Goal: Task Accomplishment & Management: Complete application form

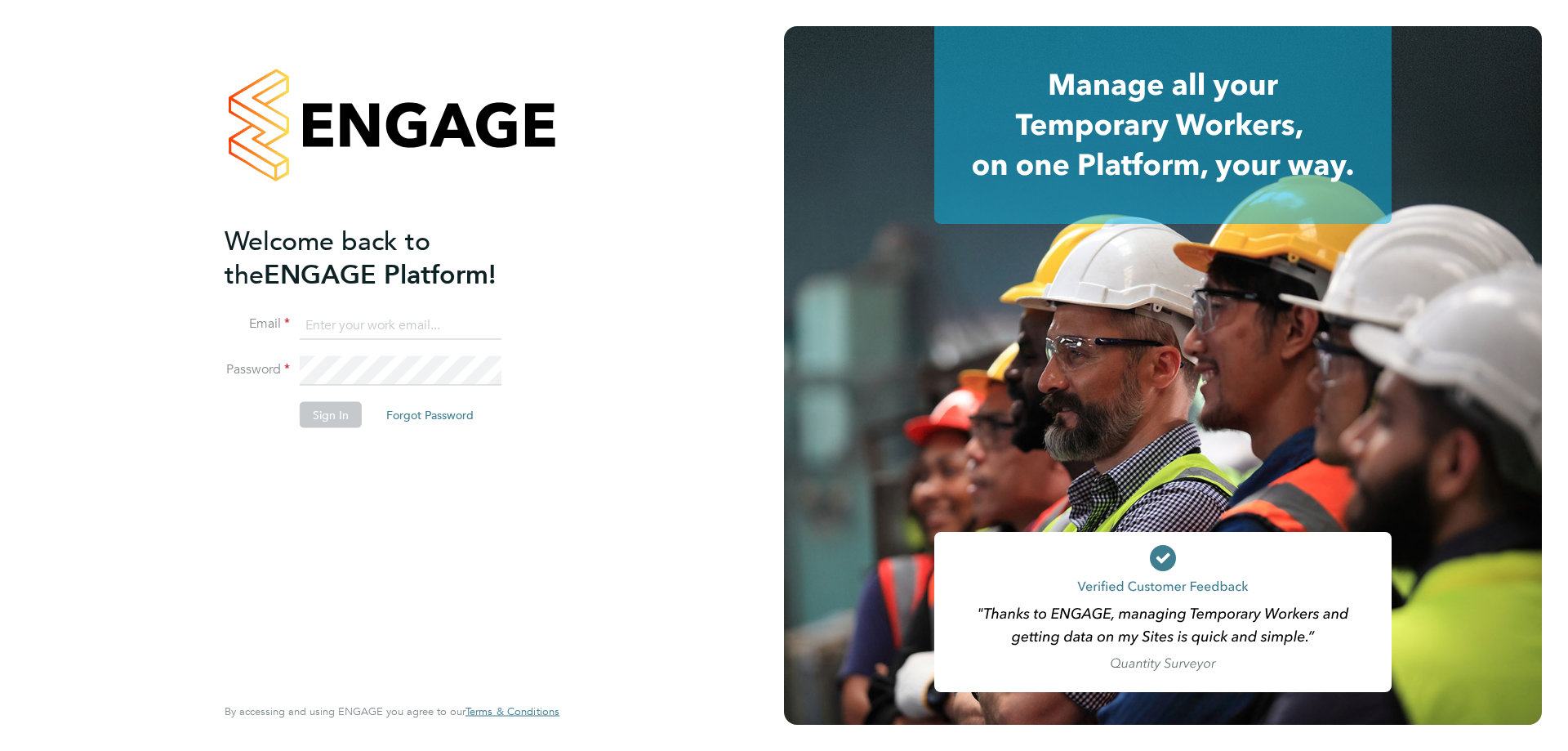
click at [593, 602] on div "Welcome back to the ENGAGE Platform! Email Password Sign In Forgot Password Ent…" at bounding box center [391, 376] width 784 height 751
click at [406, 329] on input at bounding box center [400, 325] width 202 height 29
type input "Chris.seal@henry-blue.co.uk"
click at [344, 410] on button "Sign In" at bounding box center [331, 415] width 62 height 26
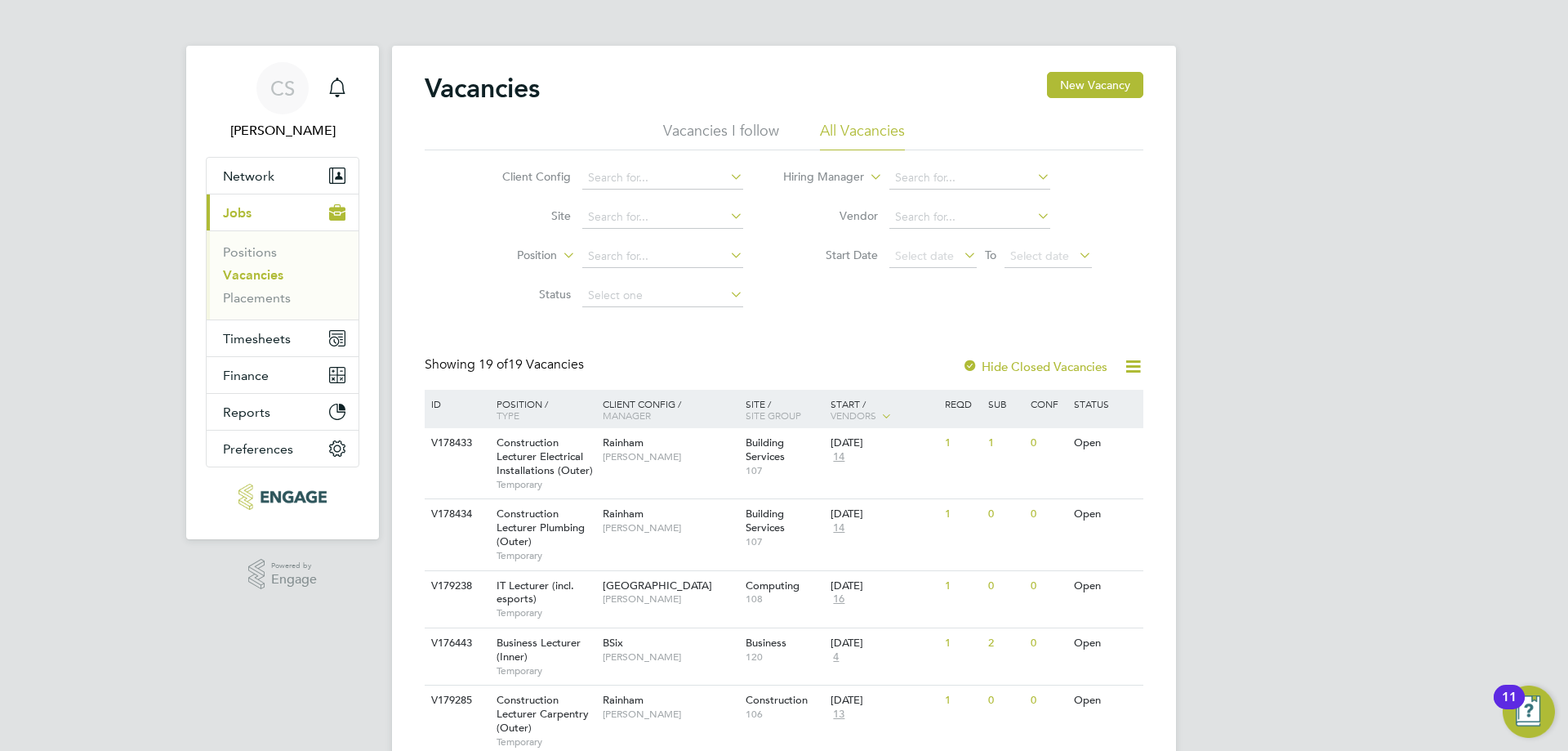
click at [639, 274] on li "Position" at bounding box center [609, 256] width 307 height 39
click at [652, 256] on input at bounding box center [663, 256] width 161 height 23
click at [559, 256] on icon at bounding box center [559, 251] width 0 height 15
click at [605, 256] on input at bounding box center [663, 256] width 161 height 23
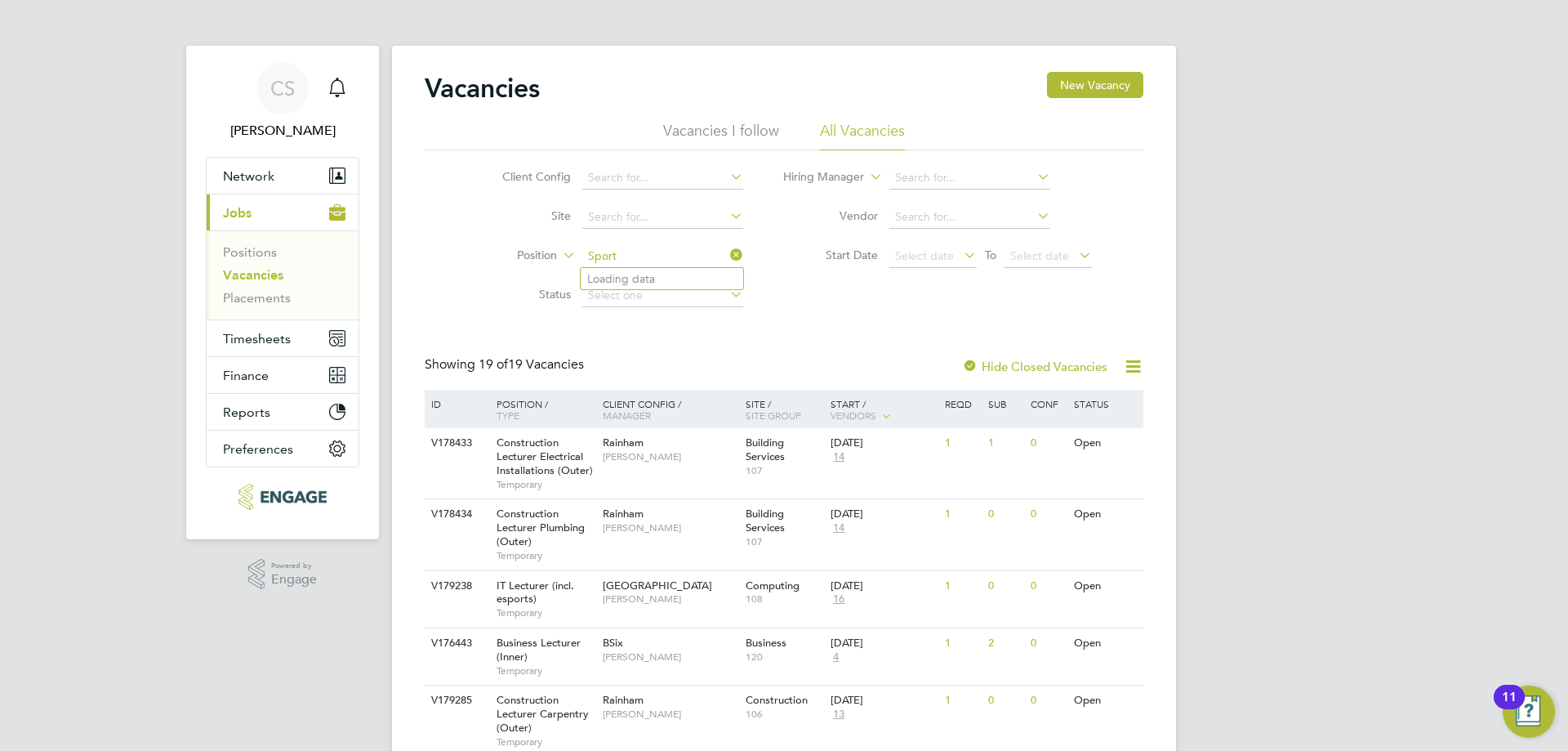
type input "Sport"
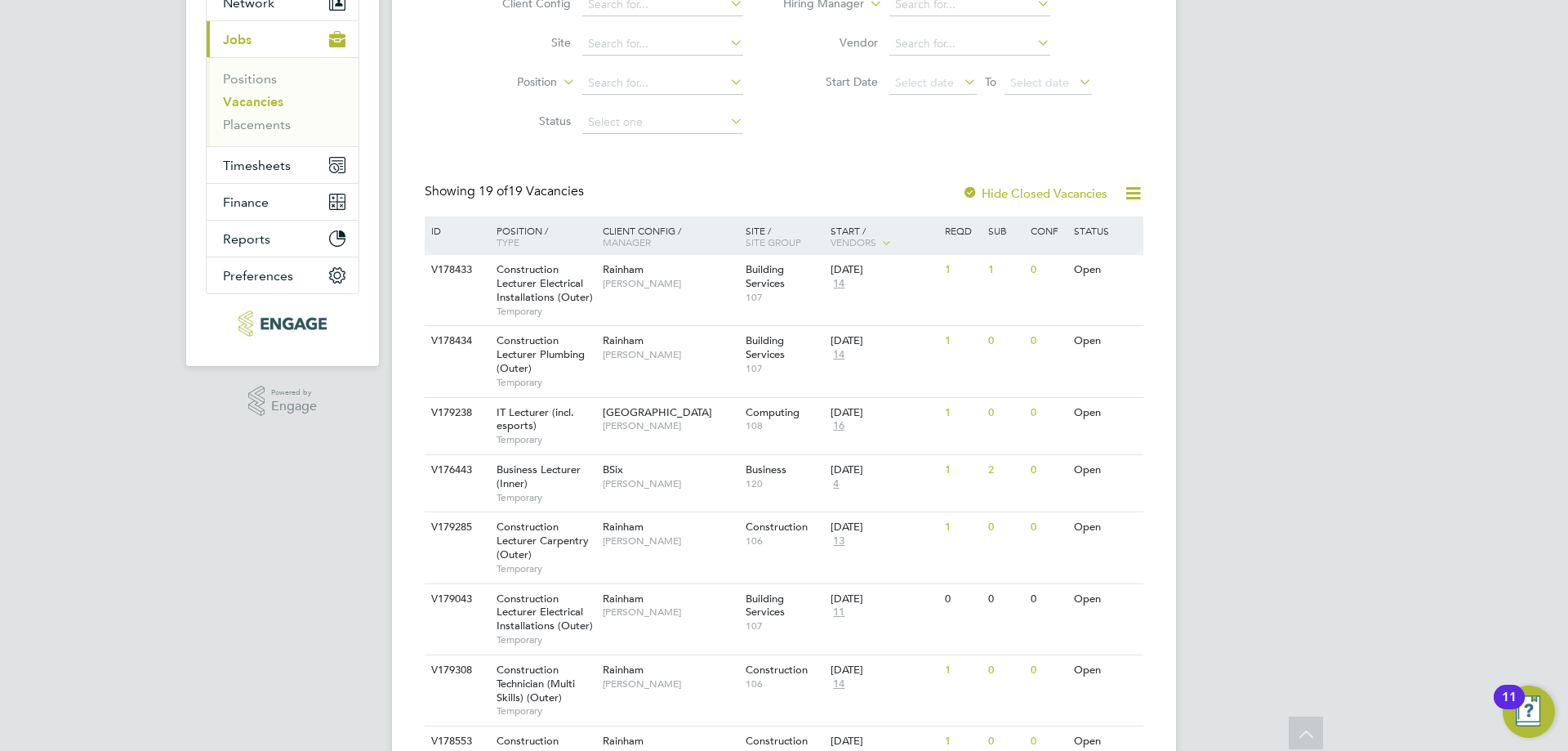
scroll to position [164, 0]
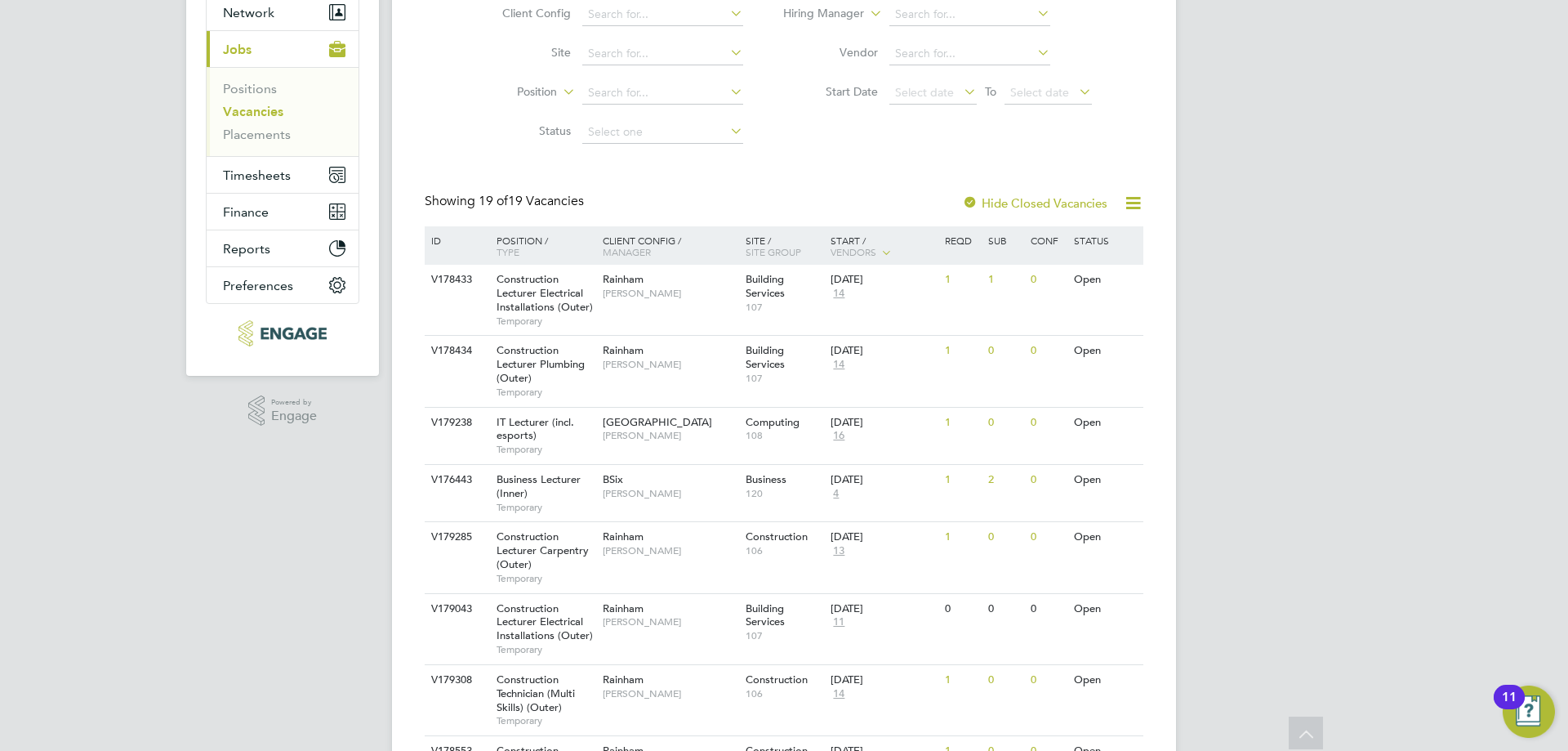
click at [880, 238] on div "Start / Vendors" at bounding box center [883, 246] width 115 height 41
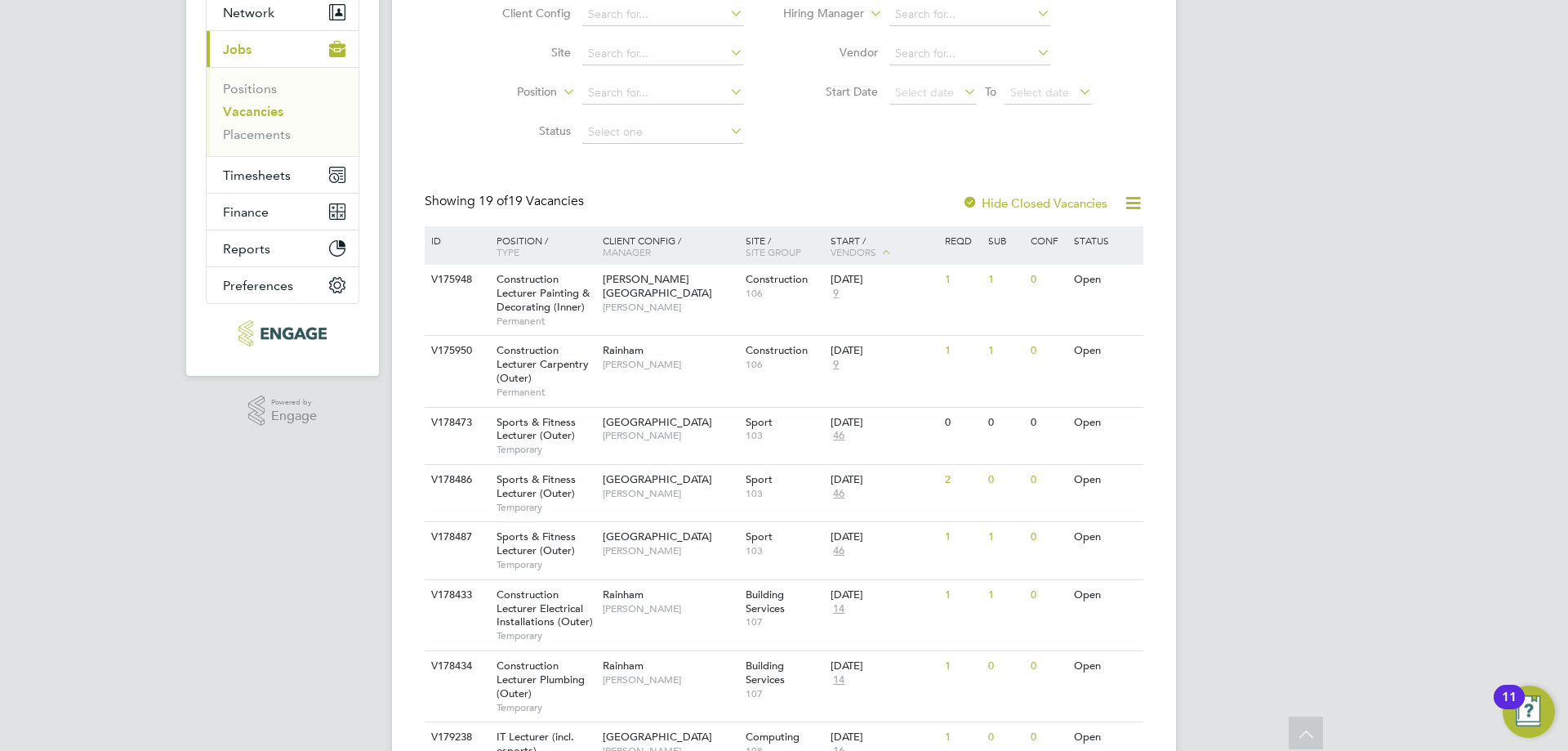
click at [1106, 243] on div "Status" at bounding box center [1106, 239] width 71 height 28
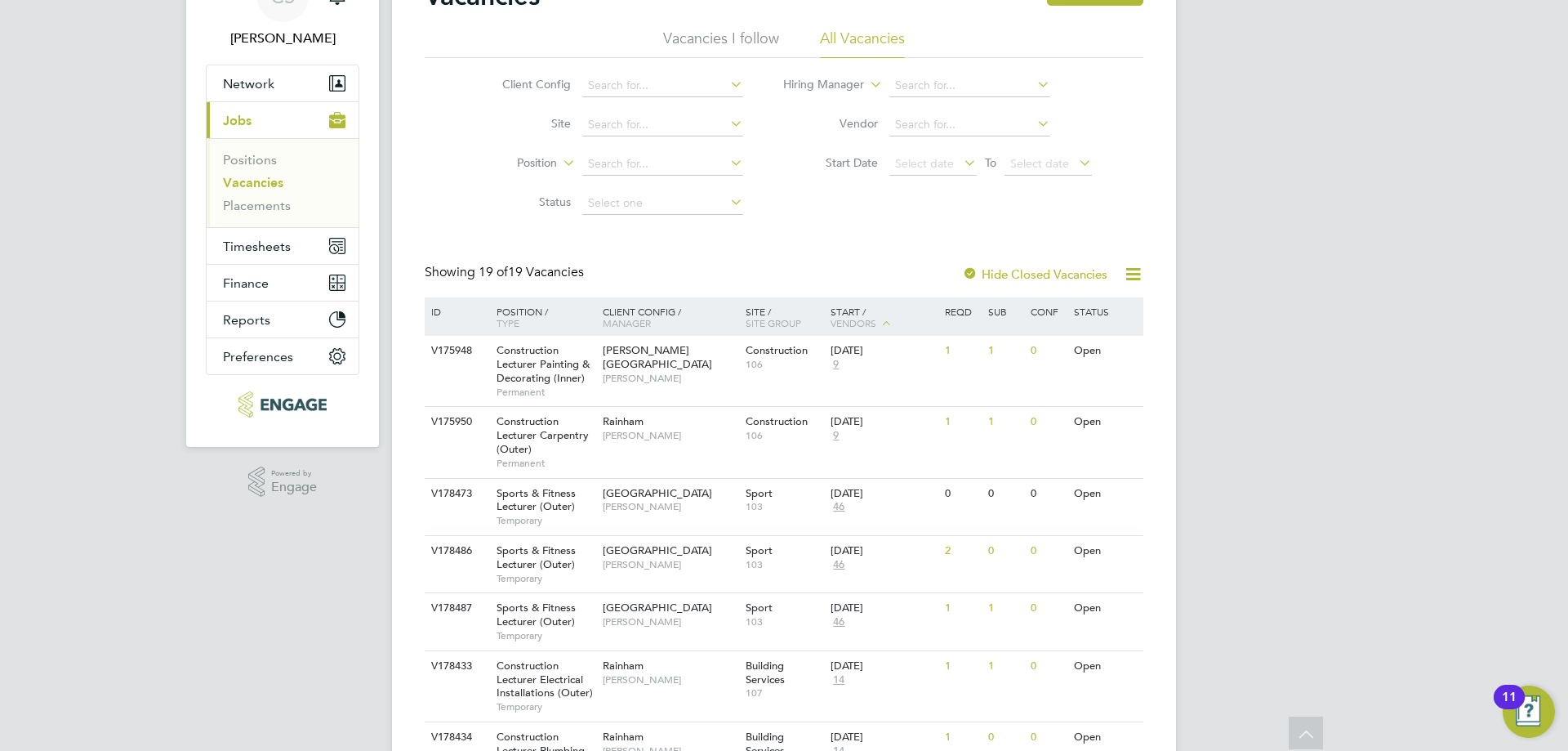
scroll to position [82, 0]
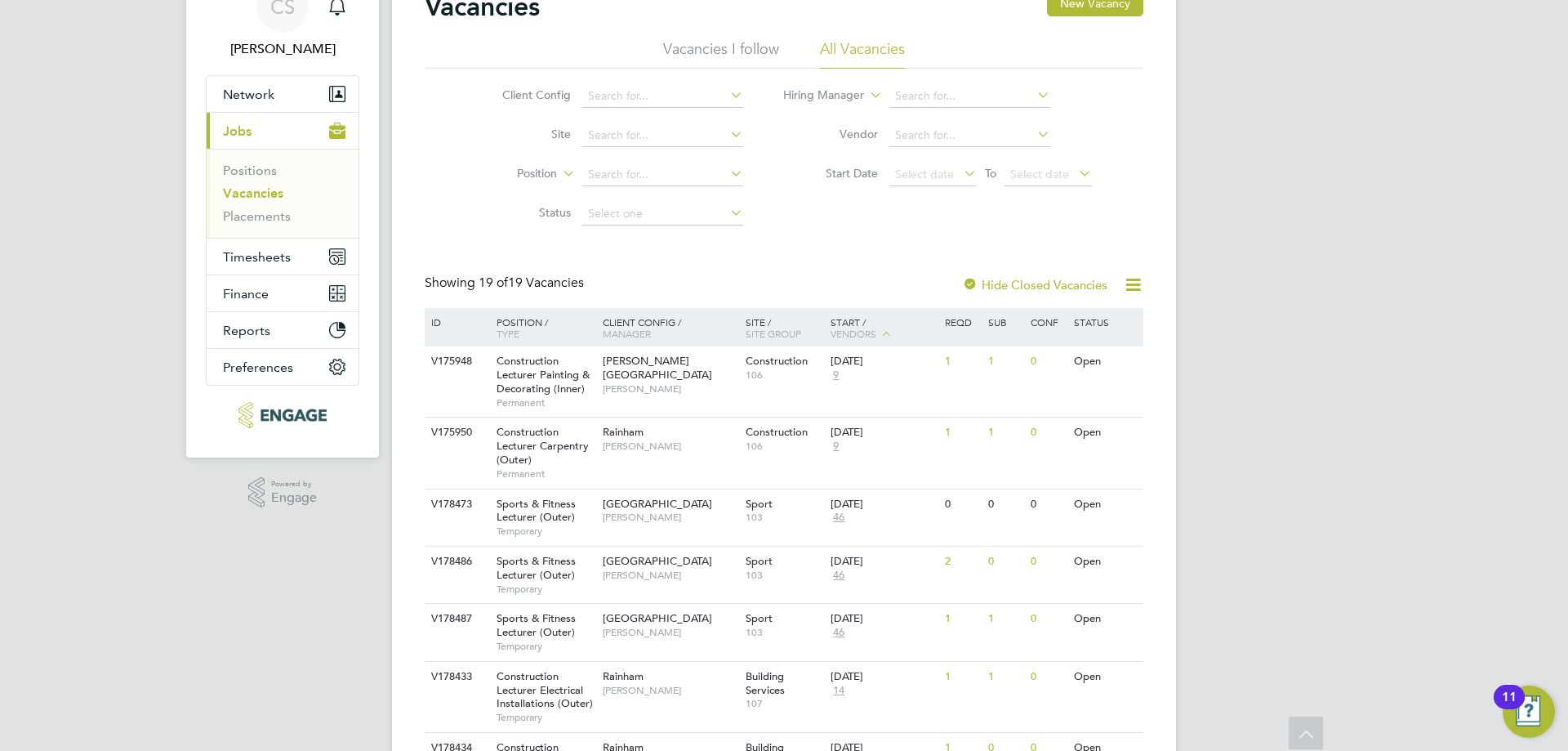
click at [459, 336] on div "ID Position / Type Client Config / Manager Site / Site Group Start / Vendors Re…" at bounding box center [784, 327] width 719 height 38
click at [457, 327] on div "ID" at bounding box center [455, 321] width 57 height 28
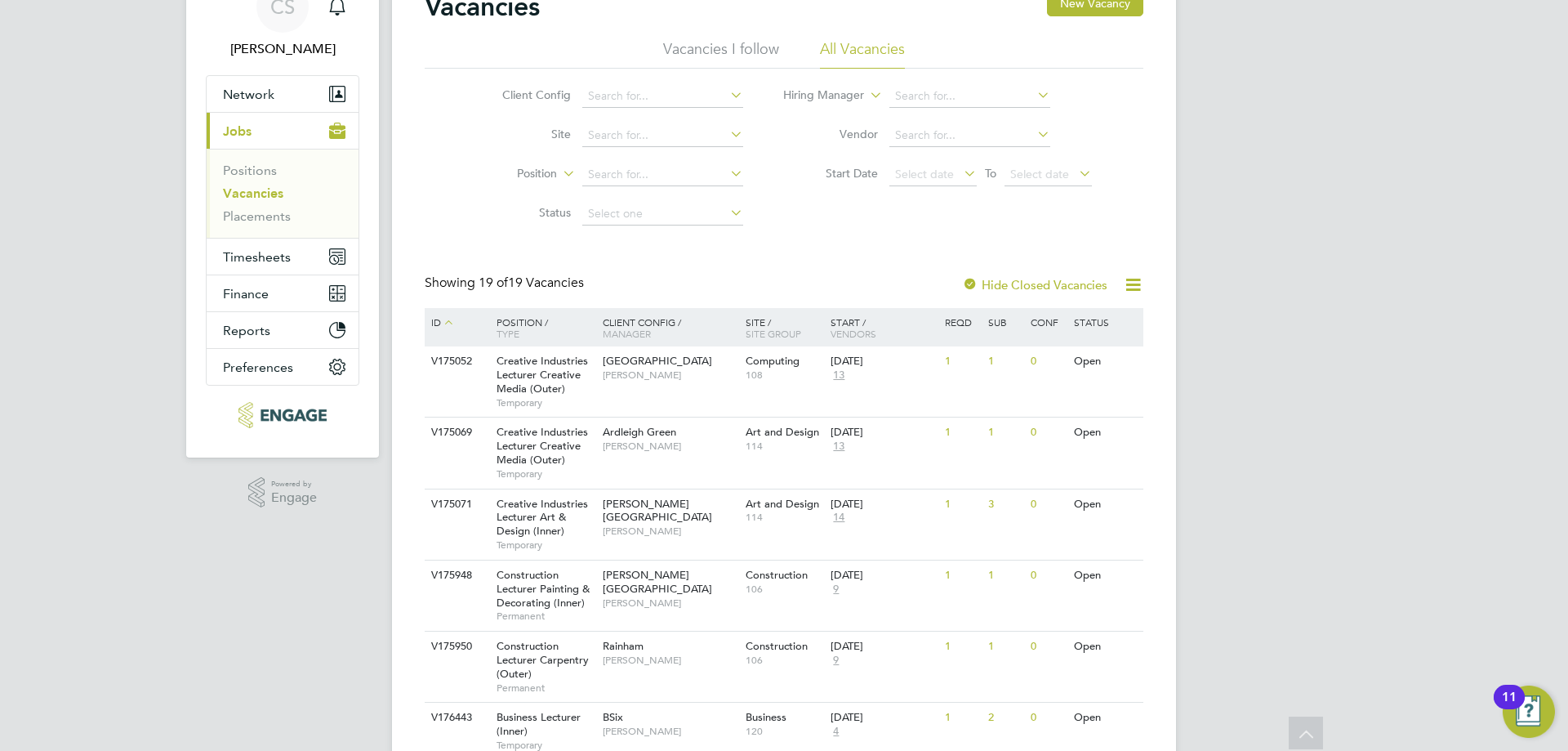
click at [455, 325] on icon at bounding box center [448, 321] width 15 height 15
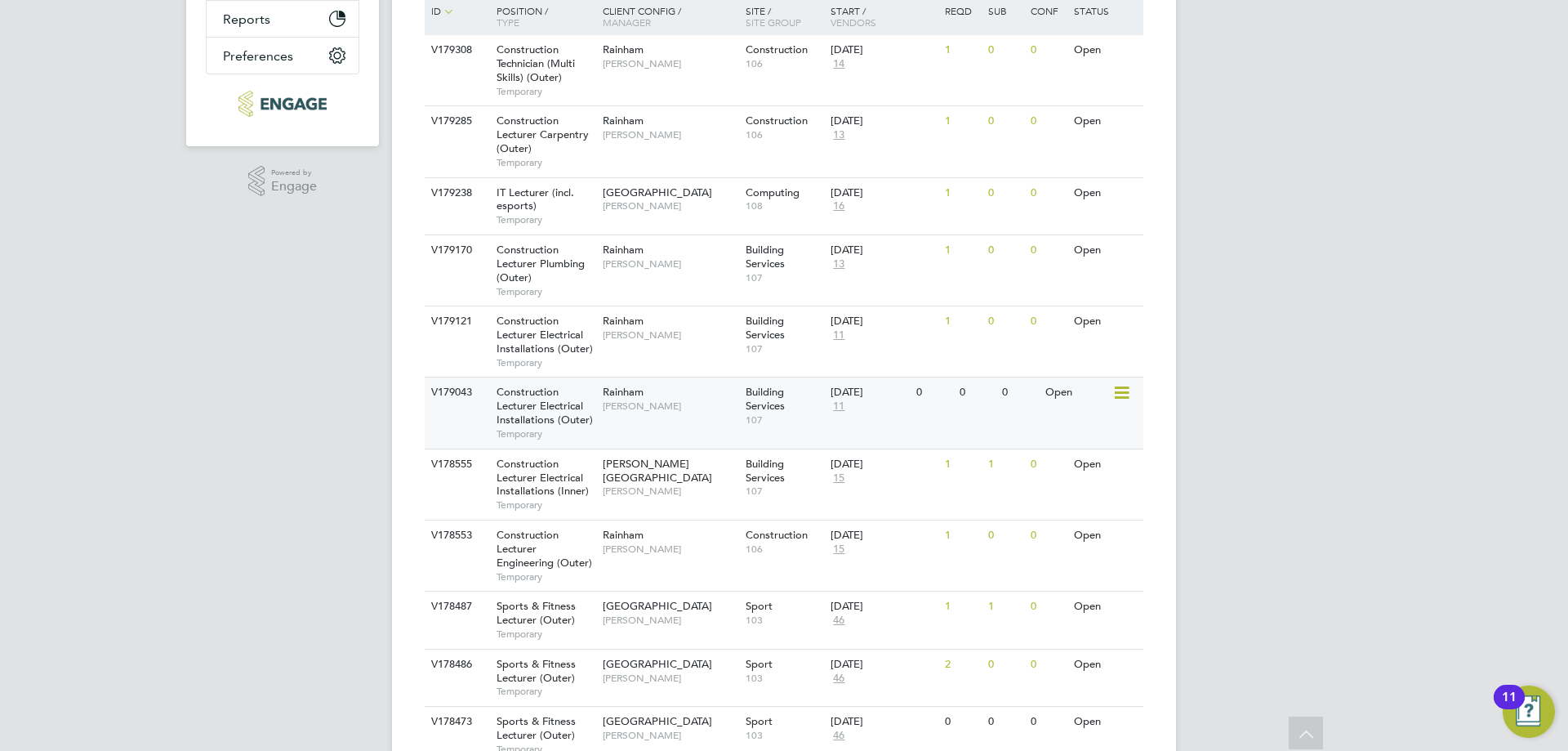
scroll to position [408, 0]
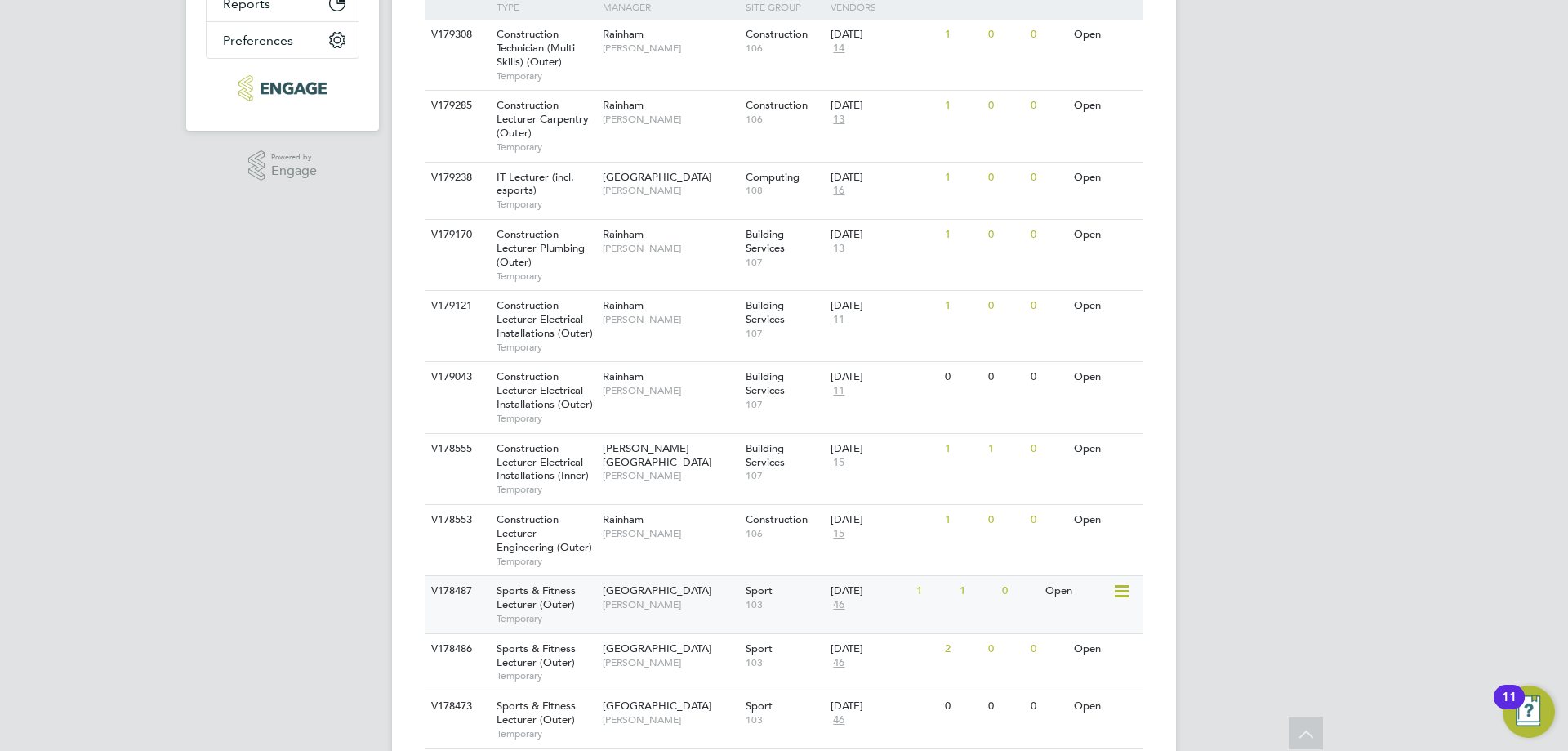
click at [961, 591] on div "1" at bounding box center [977, 591] width 43 height 30
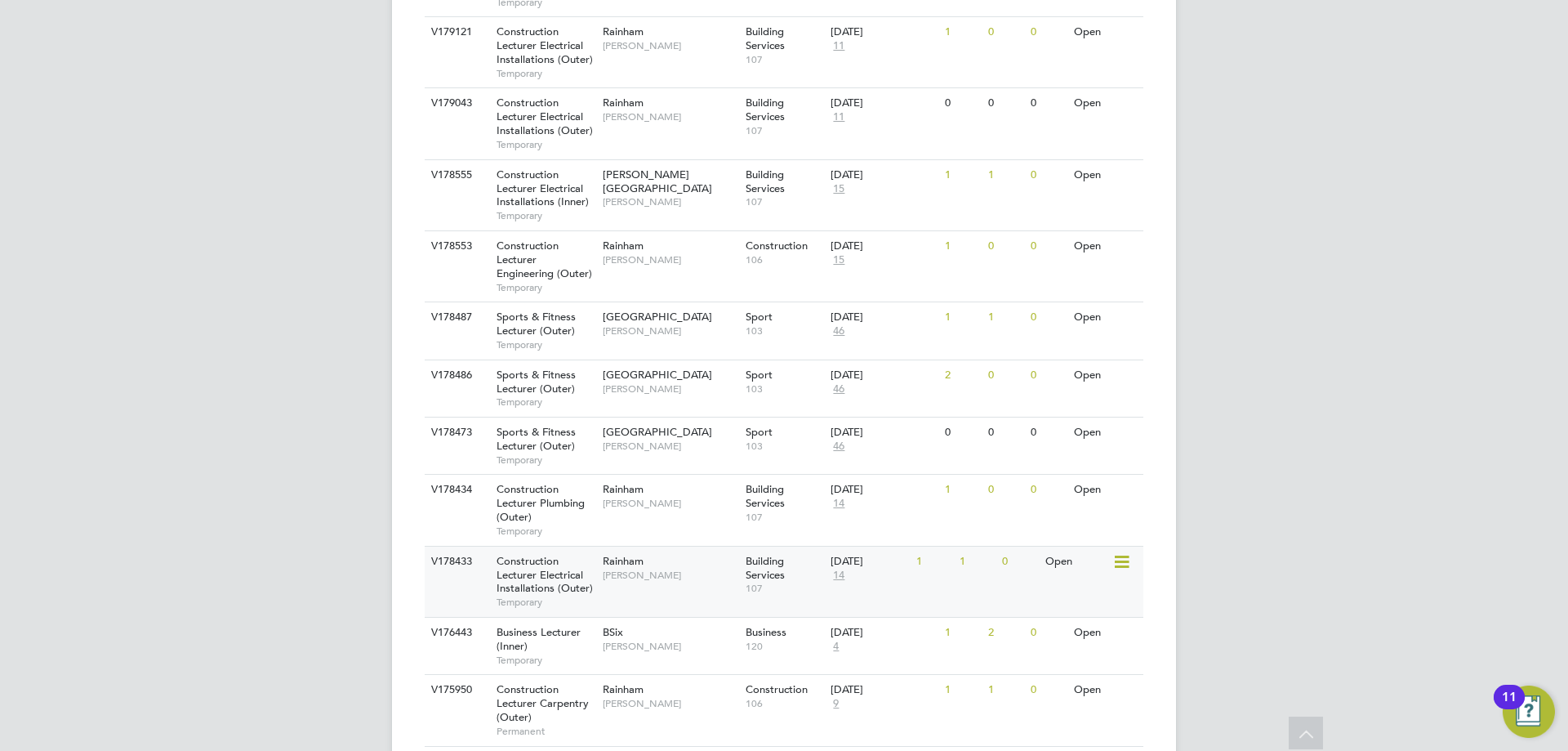
scroll to position [654, 0]
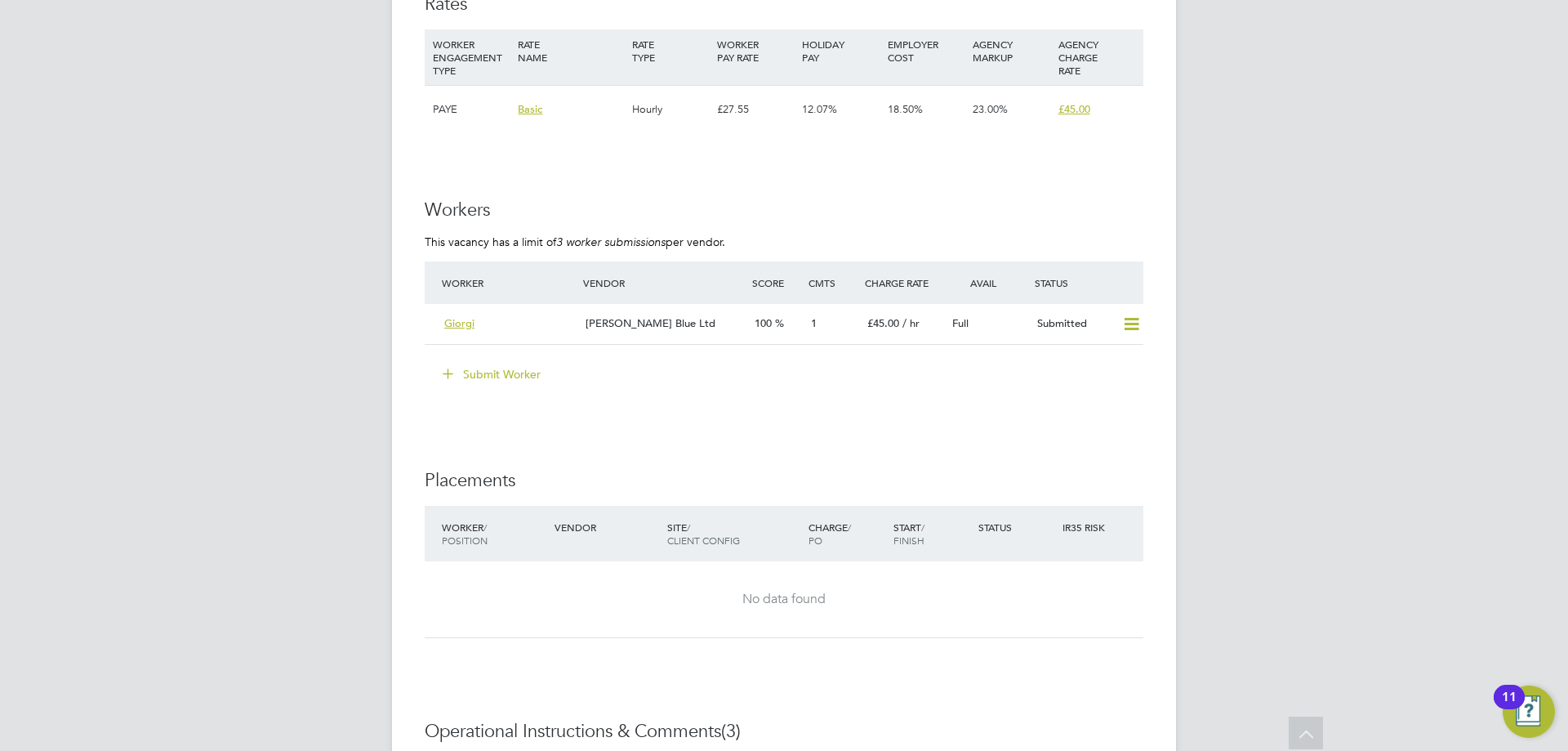
scroll to position [2860, 0]
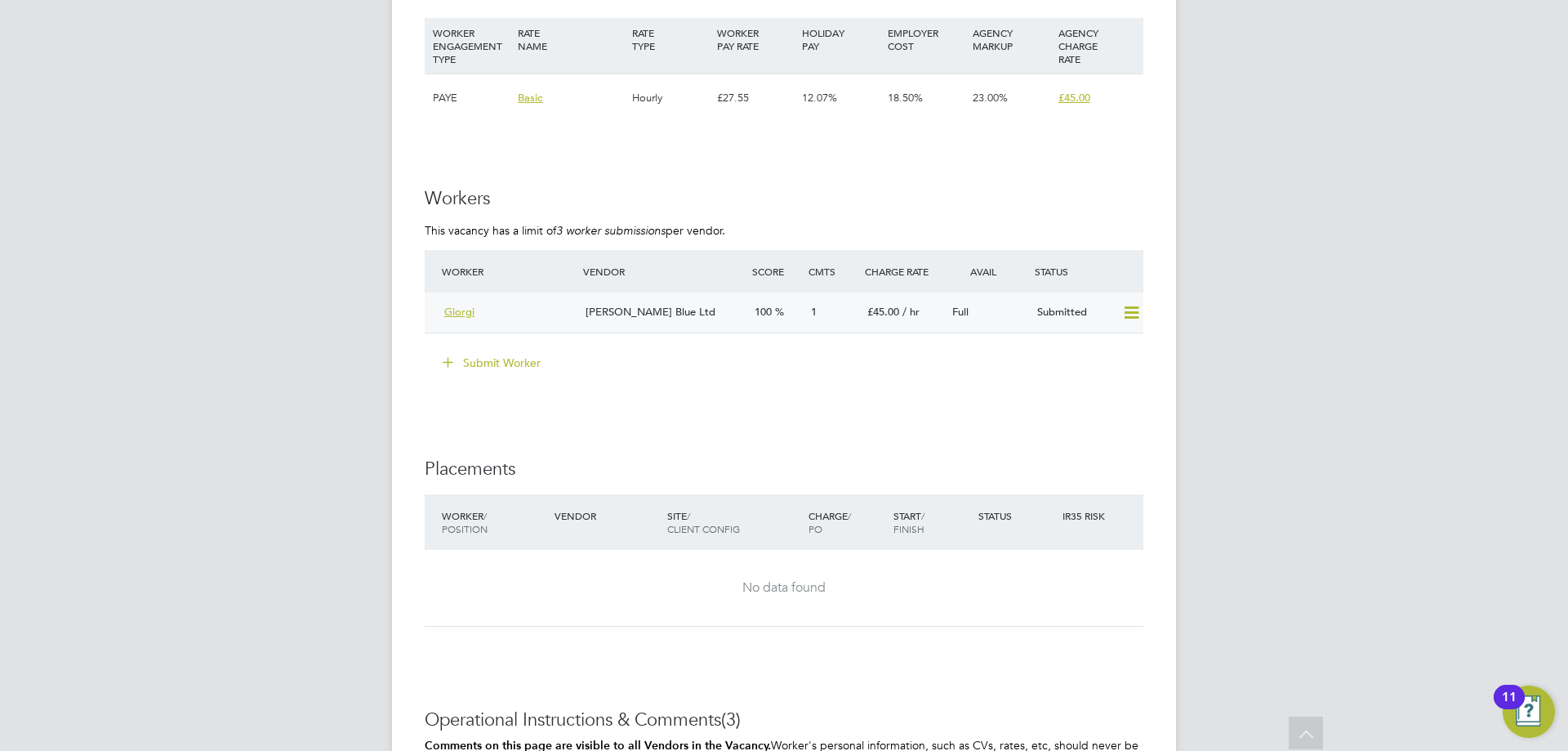
click at [1132, 318] on icon at bounding box center [1131, 312] width 20 height 13
click at [832, 380] on li "Submit Worker" at bounding box center [784, 371] width 719 height 43
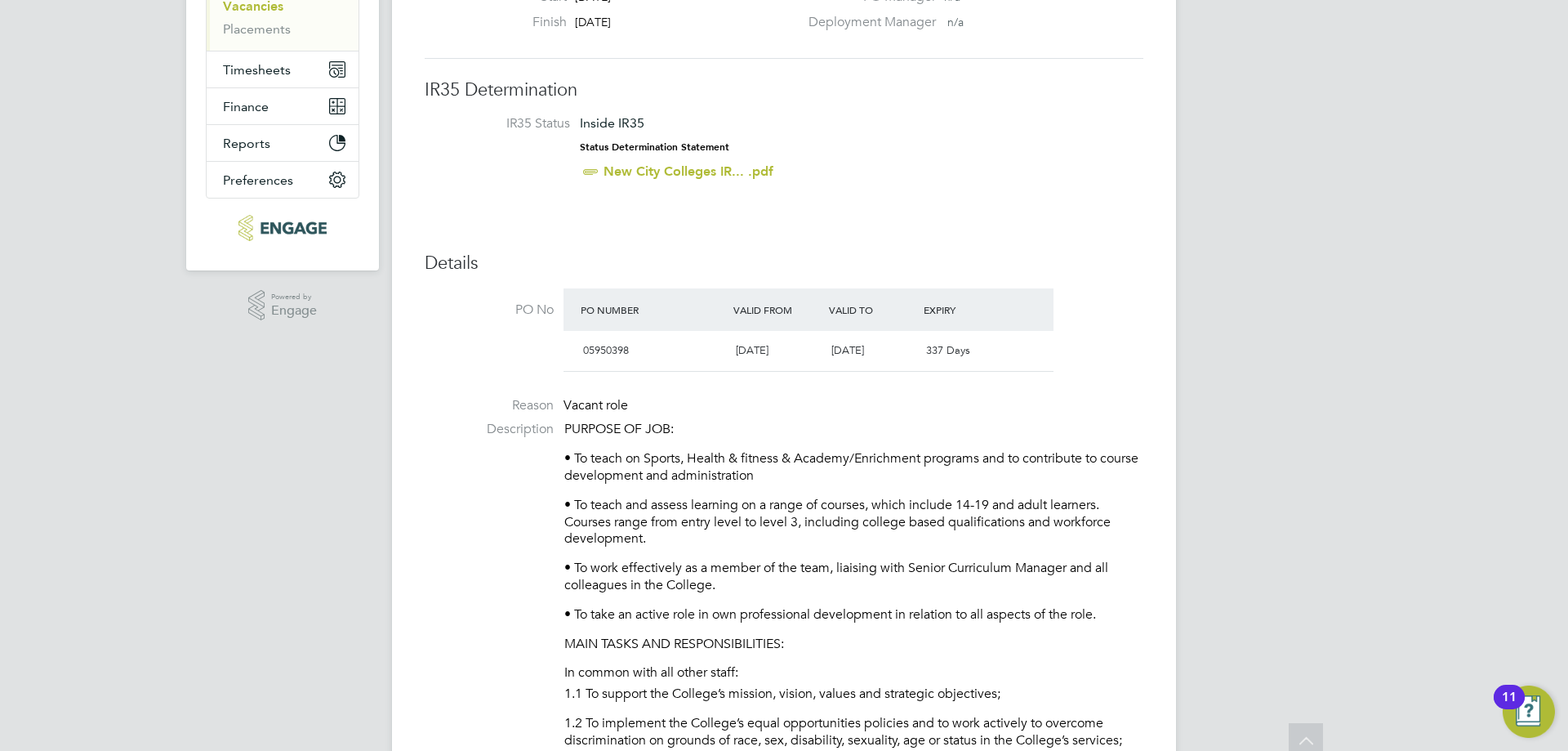
scroll to position [0, 0]
